Goal: Task Accomplishment & Management: Use online tool/utility

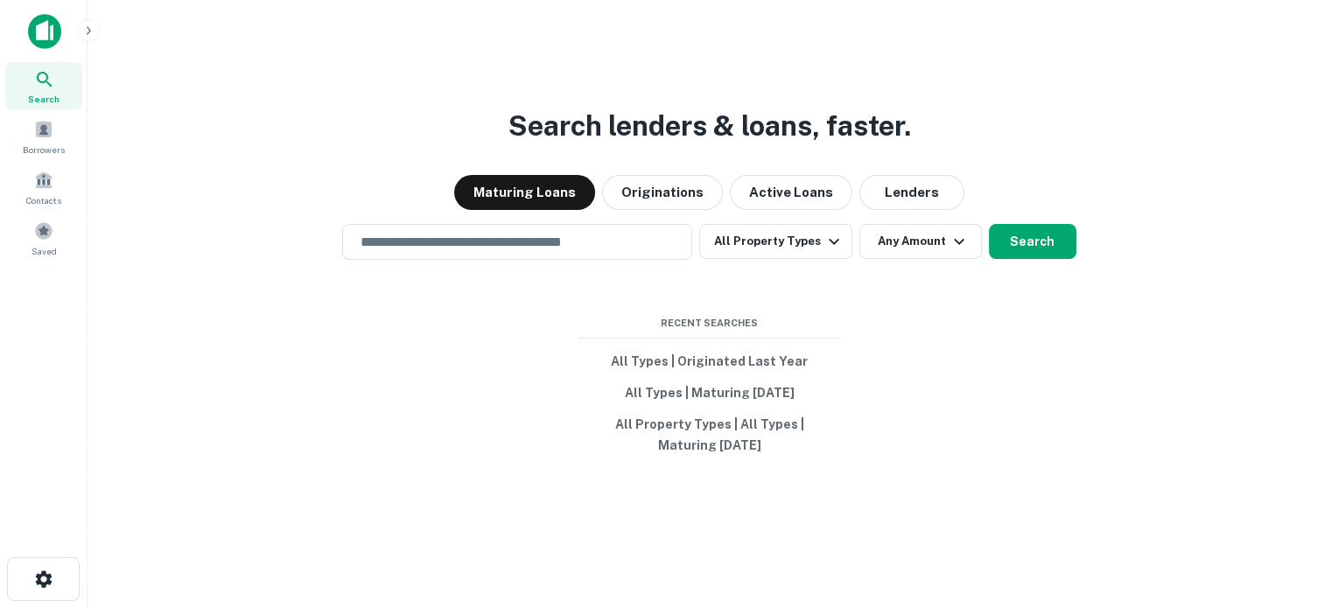
click at [552, 222] on div "Search lenders & loans, faster. Maturing Loans Originations Active Loans Lender…" at bounding box center [709, 346] width 1215 height 608
click at [543, 242] on input "text" at bounding box center [517, 242] width 334 height 20
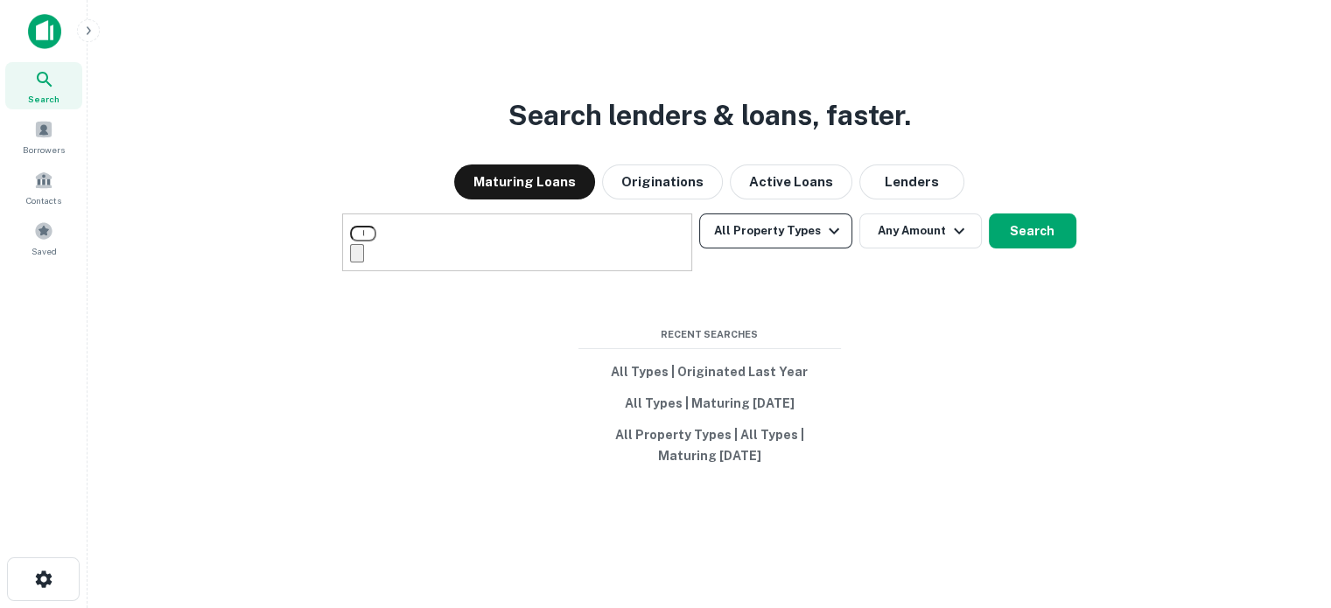
type input "**********"
click at [826, 242] on icon "button" at bounding box center [833, 231] width 21 height 21
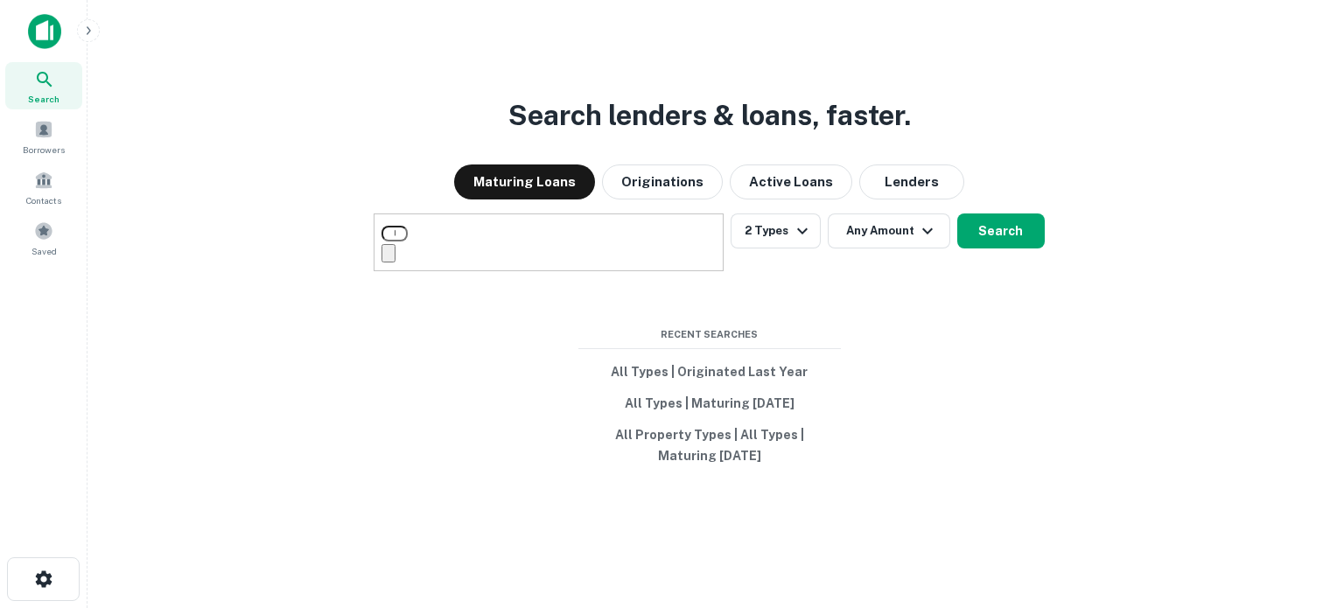
click at [1005, 607] on div at bounding box center [665, 608] width 1331 height 0
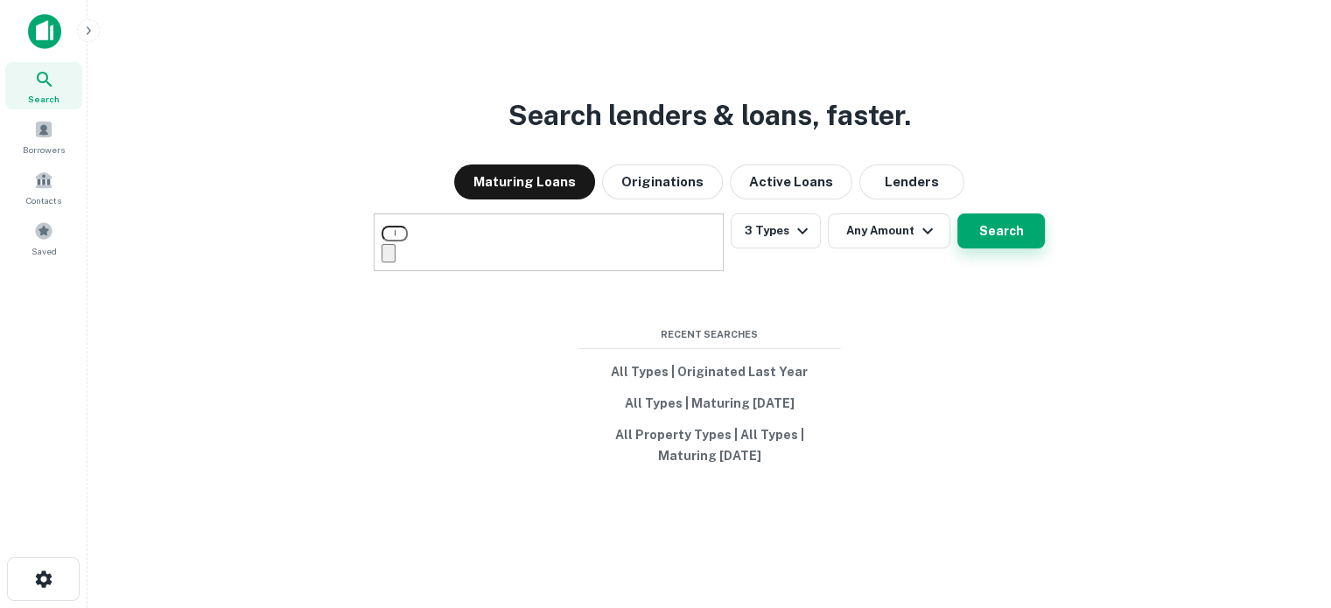
click at [994, 249] on button "Search" at bounding box center [1001, 231] width 88 height 35
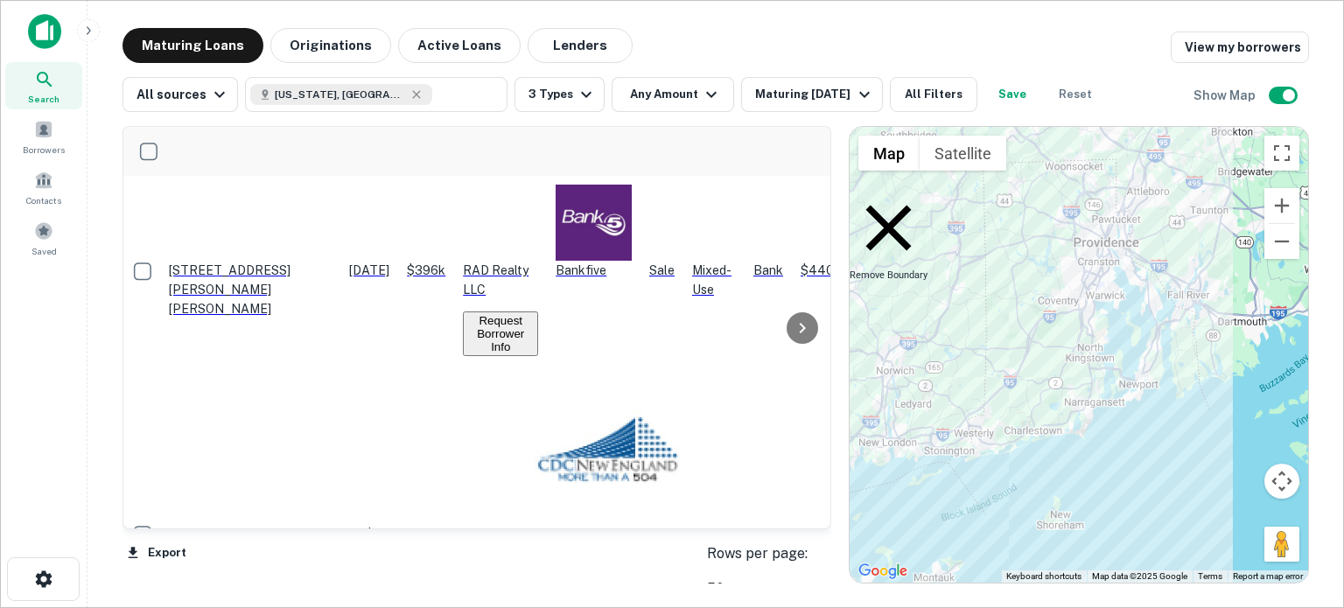
click at [701, 97] on icon "button" at bounding box center [711, 94] width 21 height 21
type input "*******"
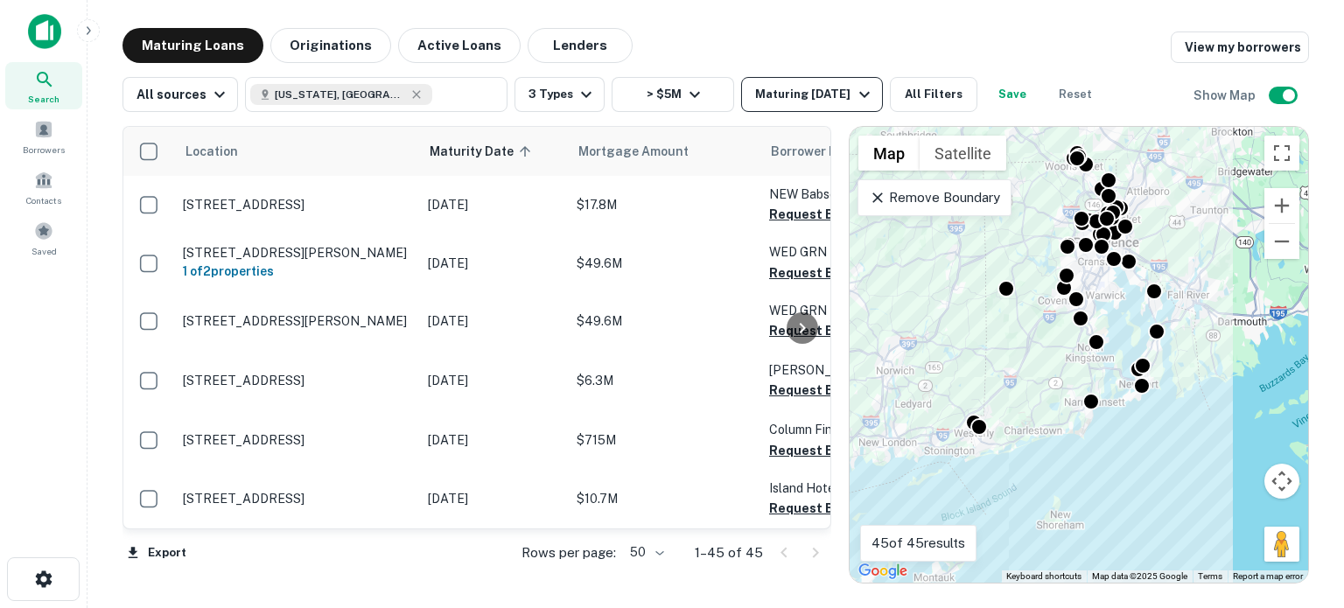
click at [854, 89] on icon "button" at bounding box center [864, 94] width 21 height 21
click at [809, 101] on div "Maturing [DATE]" at bounding box center [814, 94] width 119 height 21
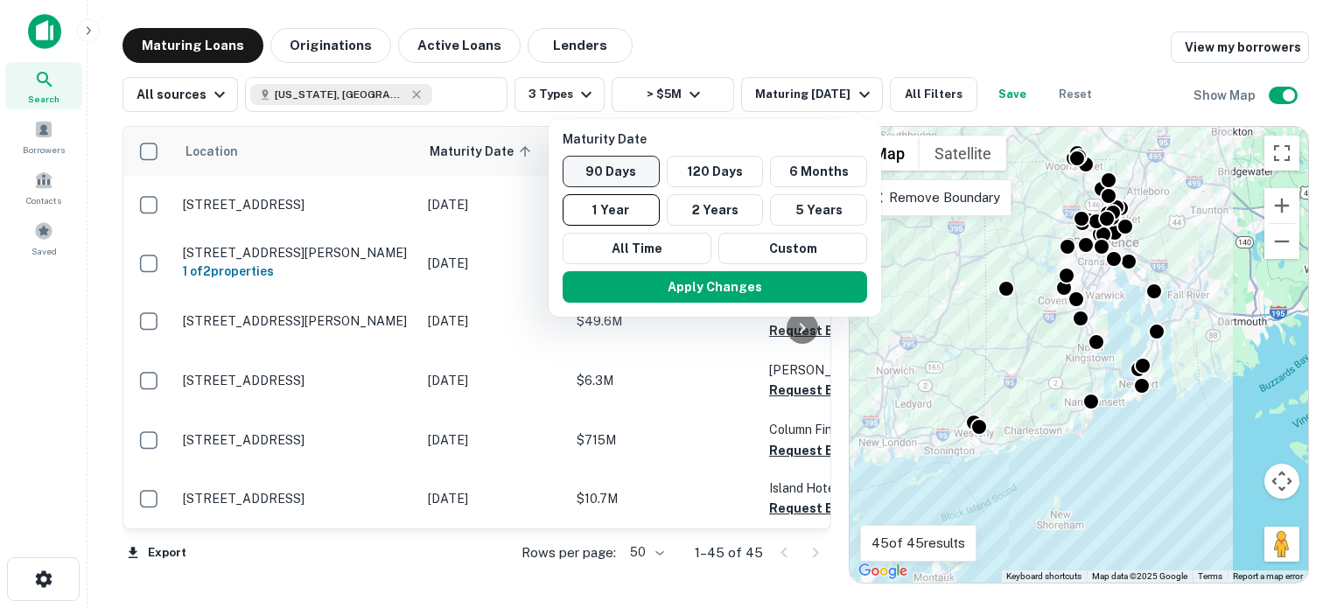
click at [648, 173] on button "90 Days" at bounding box center [611, 172] width 97 height 32
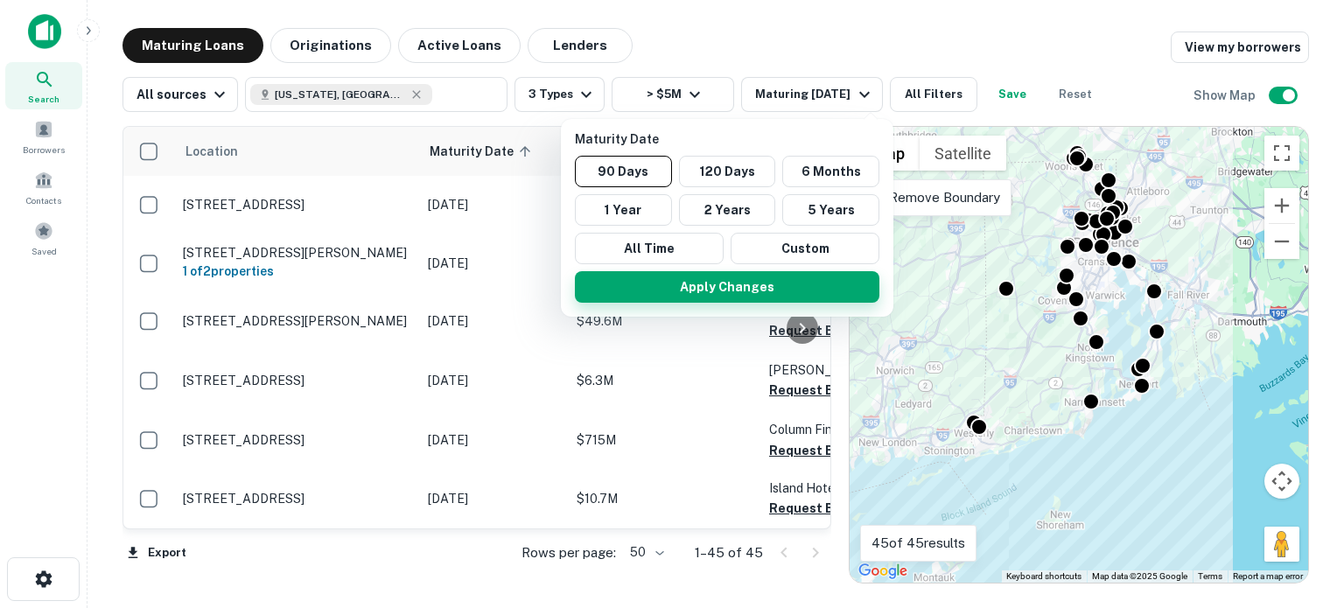
click at [669, 291] on button "Apply Changes" at bounding box center [727, 287] width 305 height 32
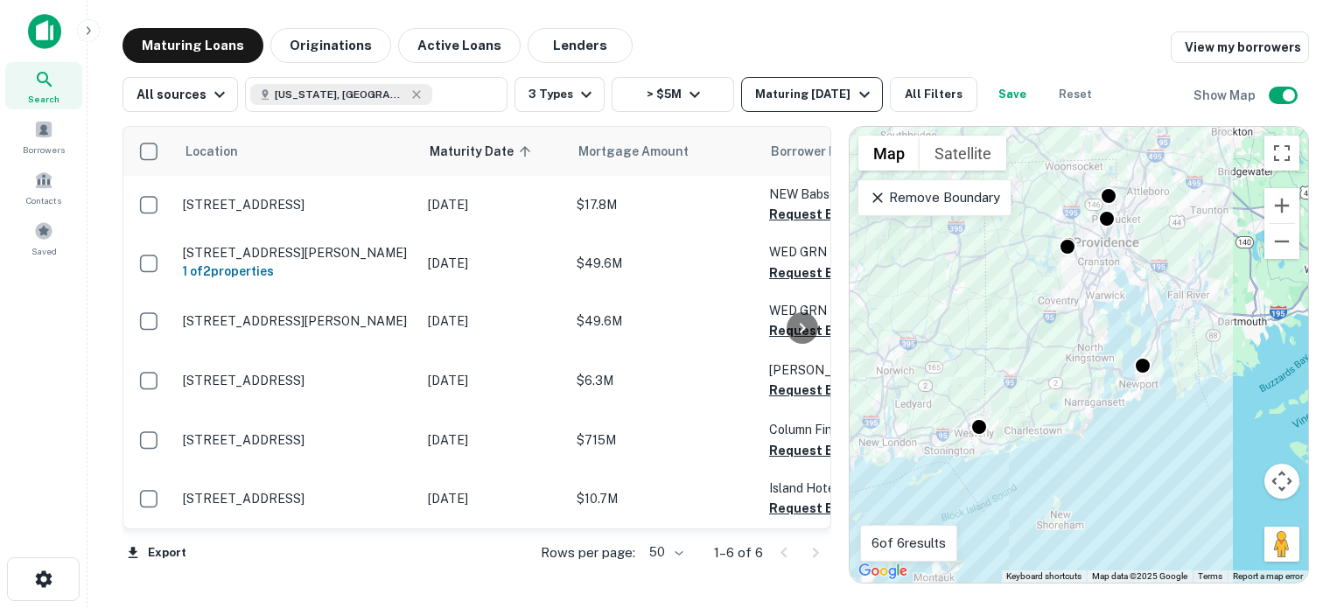
click at [785, 87] on div "Maturing [DATE]" at bounding box center [814, 94] width 119 height 21
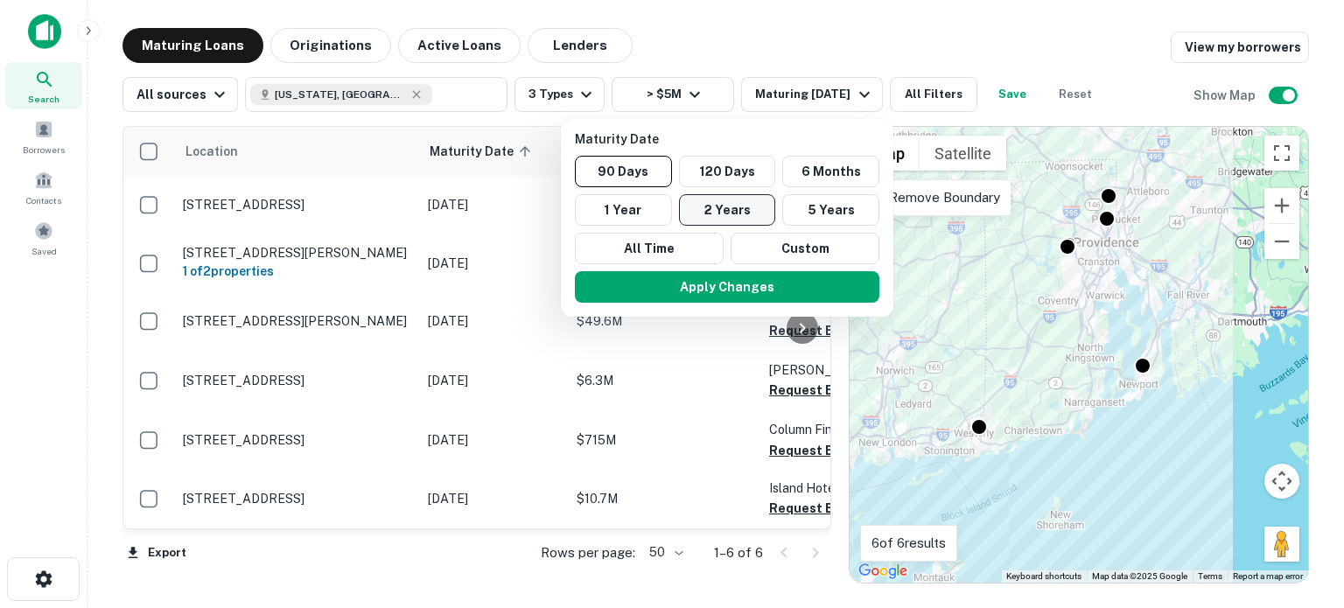
drag, startPoint x: 745, startPoint y: 171, endPoint x: 743, endPoint y: 193, distance: 22.8
click at [743, 171] on button "120 Days" at bounding box center [727, 172] width 97 height 32
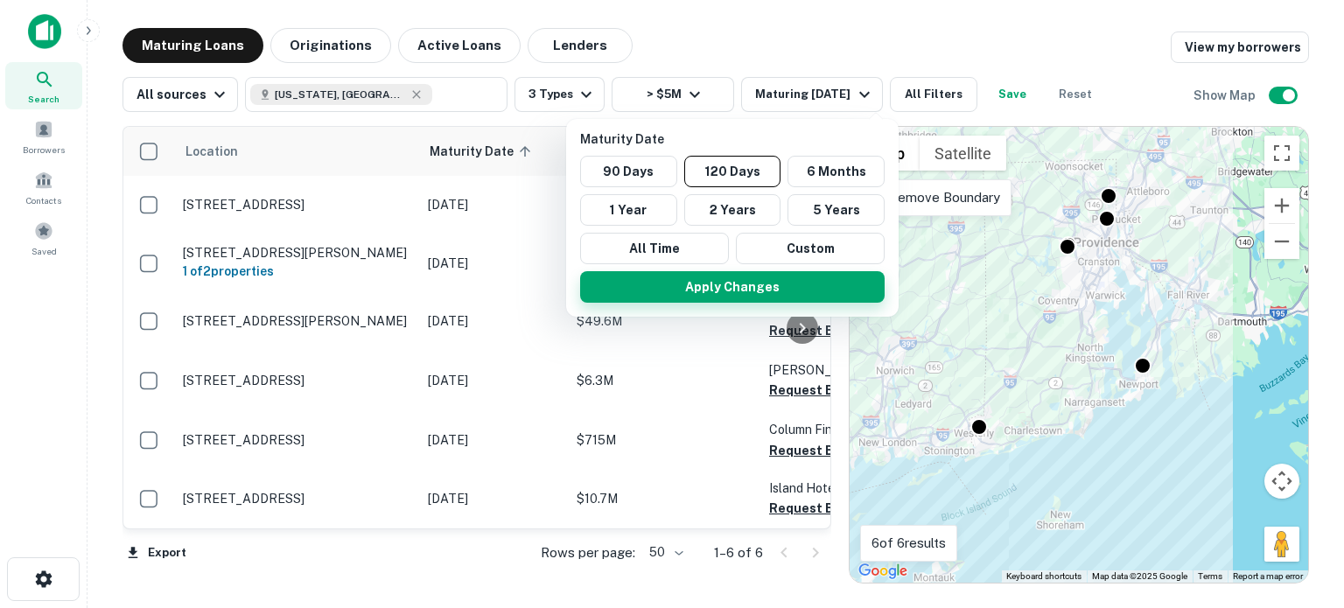
click at [697, 294] on button "Apply Changes" at bounding box center [732, 287] width 305 height 32
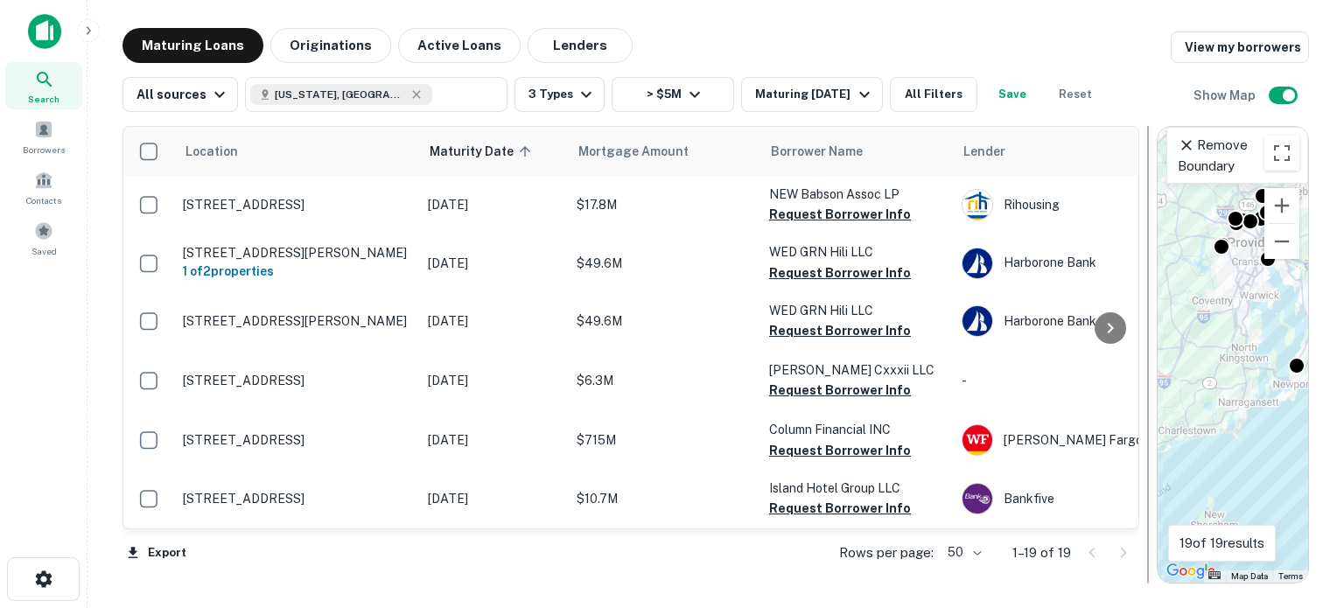
drag, startPoint x: 841, startPoint y: 375, endPoint x: 1151, endPoint y: 406, distance: 311.3
click at [1151, 406] on div at bounding box center [1148, 355] width 18 height 458
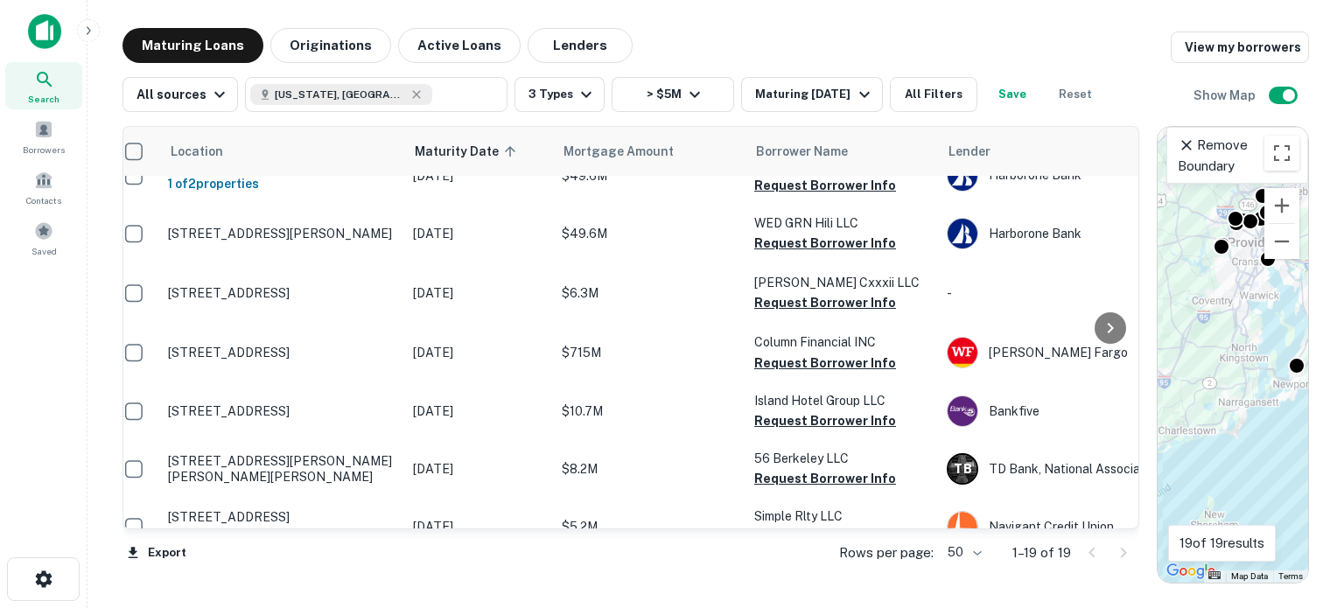
scroll to position [88, 4]
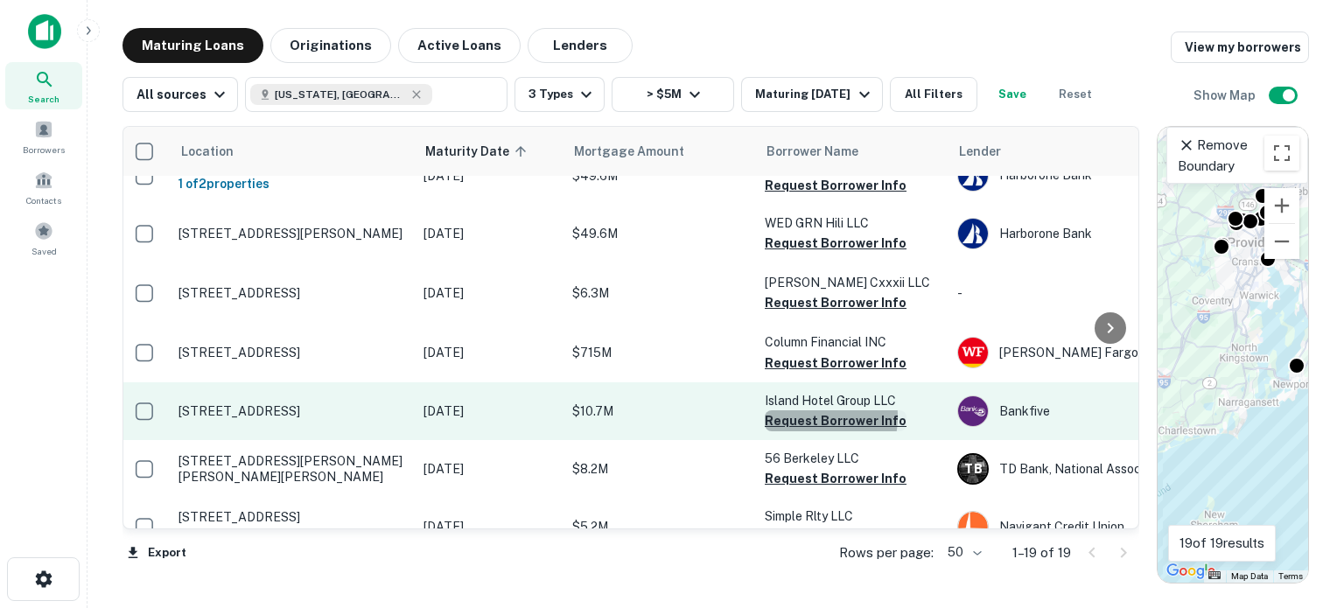
click at [806, 417] on button "Request Borrower Info" at bounding box center [836, 420] width 142 height 21
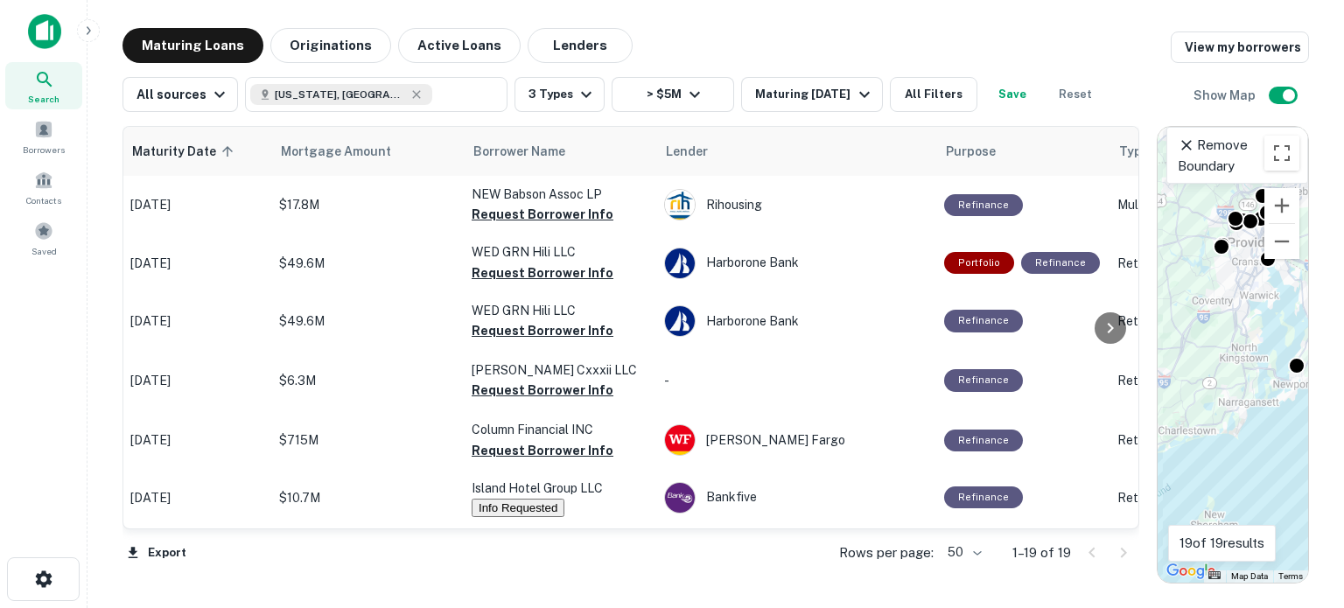
scroll to position [0, 105]
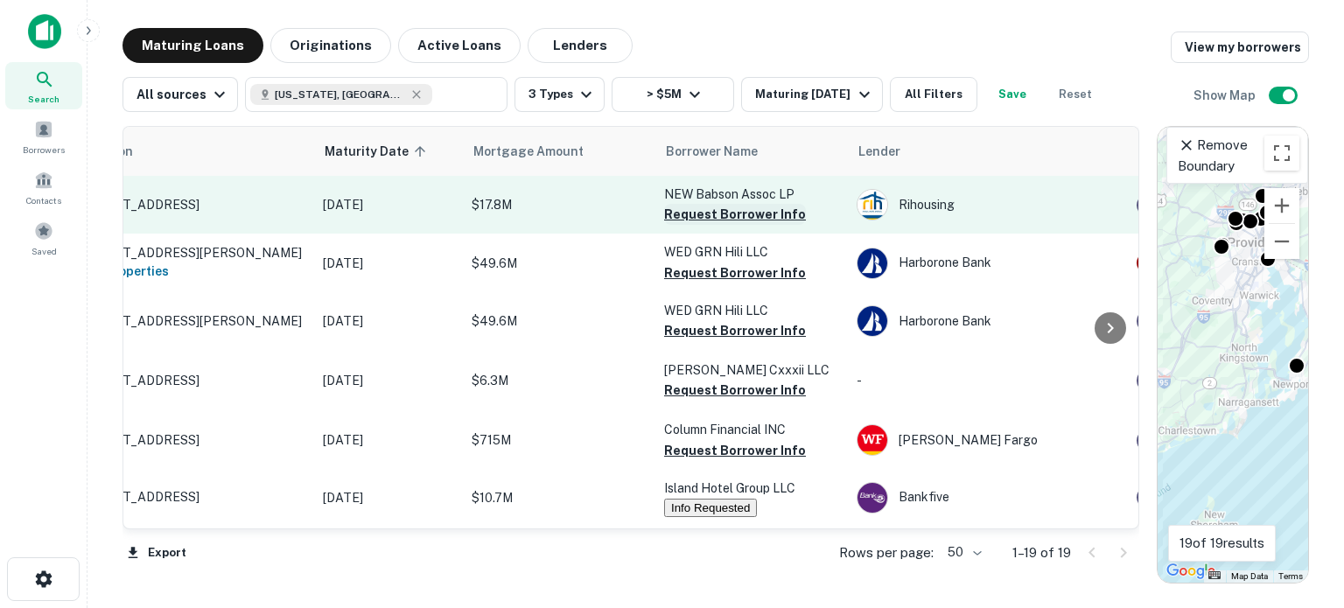
click at [696, 214] on button "Request Borrower Info" at bounding box center [735, 214] width 142 height 21
